Goal: Subscribe to service/newsletter

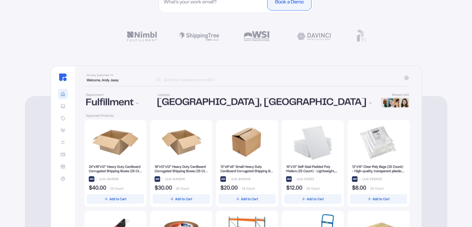
scroll to position [249, 0]
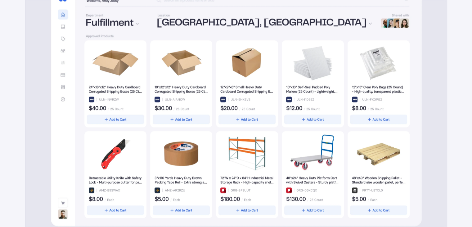
click at [115, 65] on div at bounding box center [246, 129] width 325 height 178
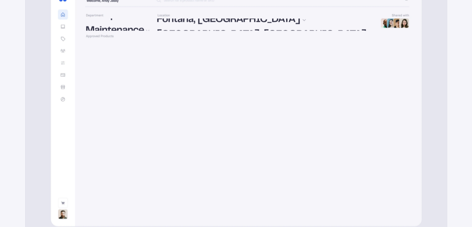
click at [203, 173] on div at bounding box center [246, 129] width 325 height 178
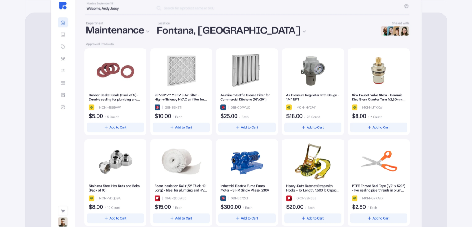
scroll to position [194, 0]
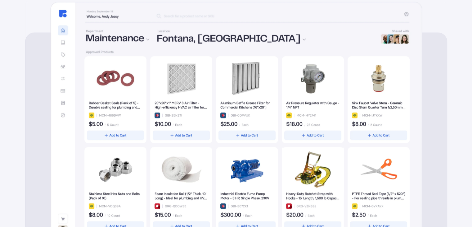
click at [212, 38] on div "Fontana, [GEOGRAPHIC_DATA]" at bounding box center [264, 39] width 215 height 10
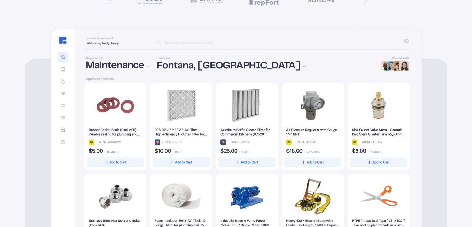
scroll to position [0, 0]
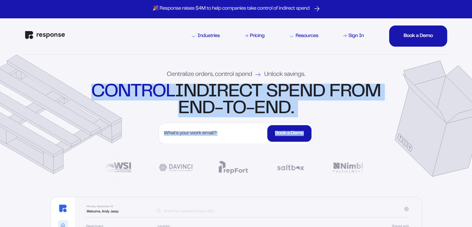
drag, startPoint x: 78, startPoint y: 88, endPoint x: 306, endPoint y: 134, distance: 232.2
click at [306, 134] on div "Centralize orders, control spend Unlock savings. control indirect spend from en…" at bounding box center [236, 124] width 447 height 141
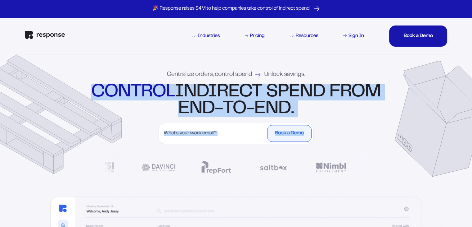
click at [214, 132] on input "First Name" at bounding box center [213, 133] width 105 height 17
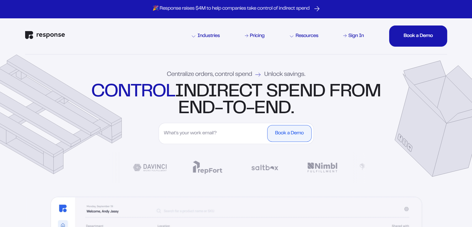
click at [214, 132] on input "First Name" at bounding box center [213, 133] width 105 height 17
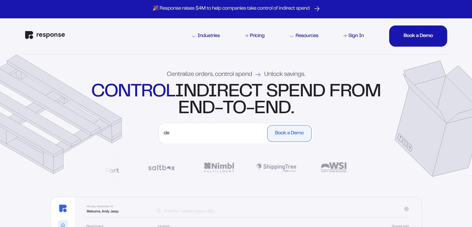
type input "d"
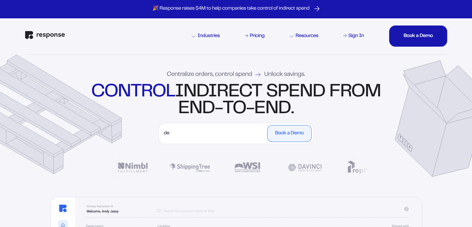
type input "d"
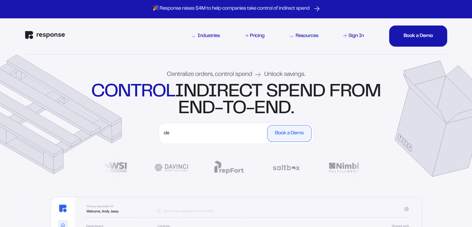
type input "d"
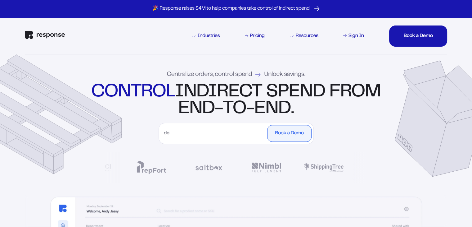
type input "d"
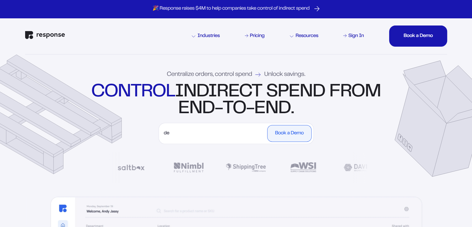
type input "d"
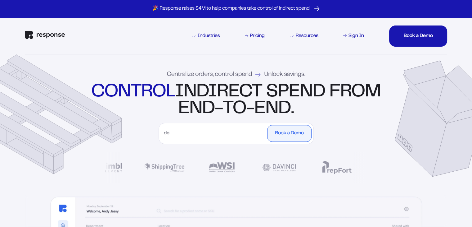
type input "d"
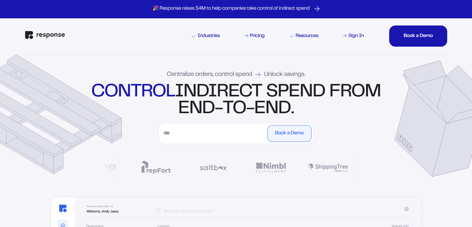
type input "d"
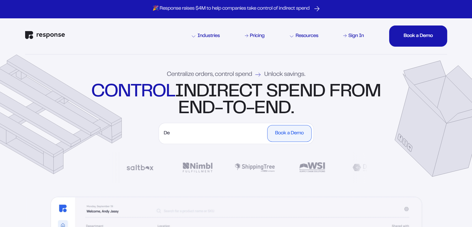
type input "D"
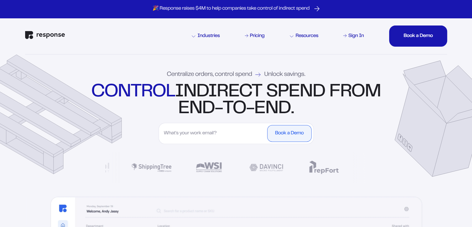
drag, startPoint x: 116, startPoint y: 85, endPoint x: 325, endPoint y: 111, distance: 210.5
click at [325, 111] on div "control indirect spend from end-to-end." at bounding box center [236, 100] width 293 height 34
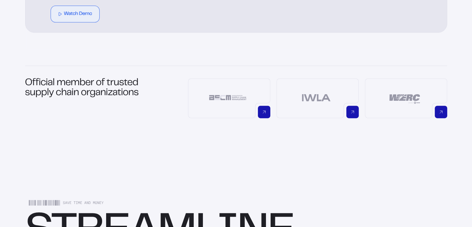
scroll to position [478, 0]
